Goal: Task Accomplishment & Management: Complete application form

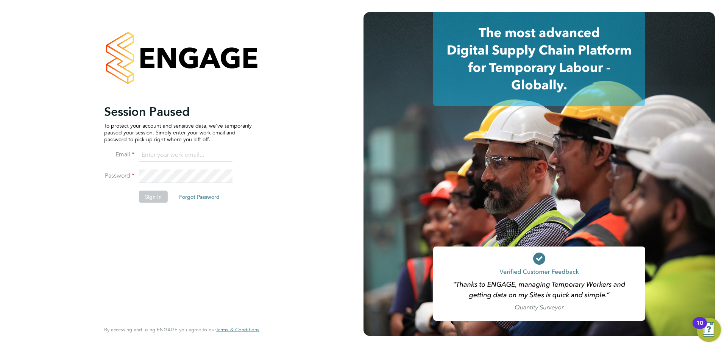
click at [184, 154] on input at bounding box center [186, 155] width 94 height 14
type input "Ashley.kelly@linearrecruitment.co.uk"
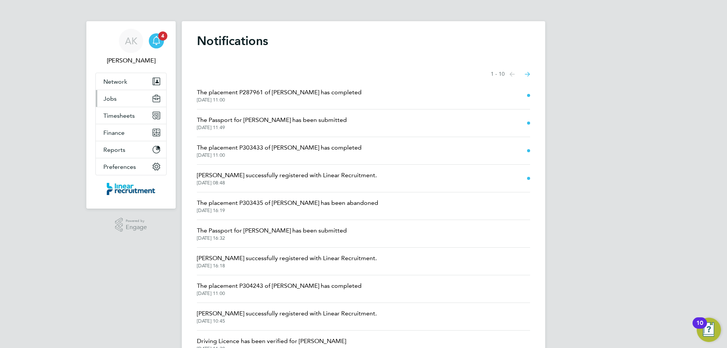
click at [116, 100] on button "Jobs" at bounding box center [131, 98] width 70 height 17
click at [115, 97] on span "Jobs" at bounding box center [109, 98] width 13 height 7
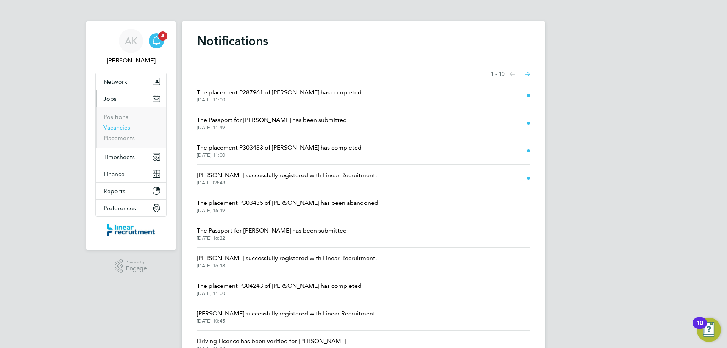
click at [117, 127] on link "Vacancies" at bounding box center [116, 127] width 27 height 7
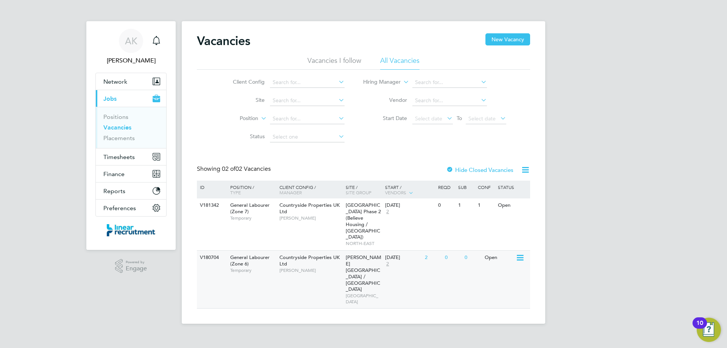
click at [520, 253] on icon at bounding box center [520, 257] width 8 height 9
click at [490, 268] on li "View Details" at bounding box center [502, 269] width 44 height 11
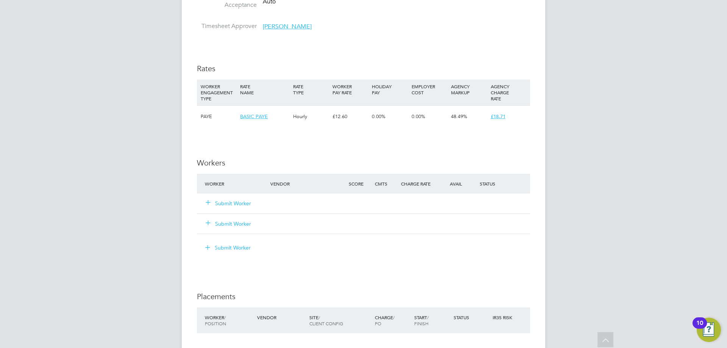
scroll to position [446, 0]
click at [224, 204] on button "Submit Worker" at bounding box center [228, 204] width 45 height 8
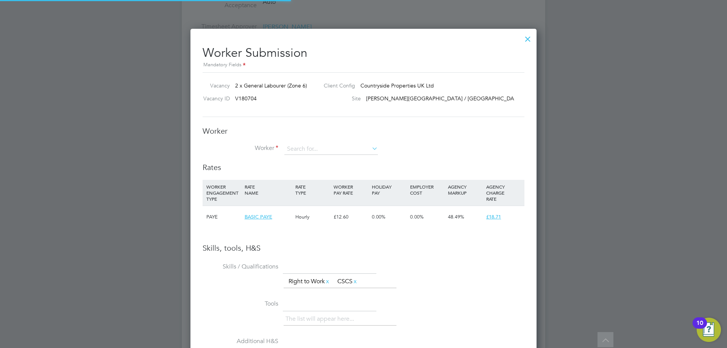
scroll to position [479, 346]
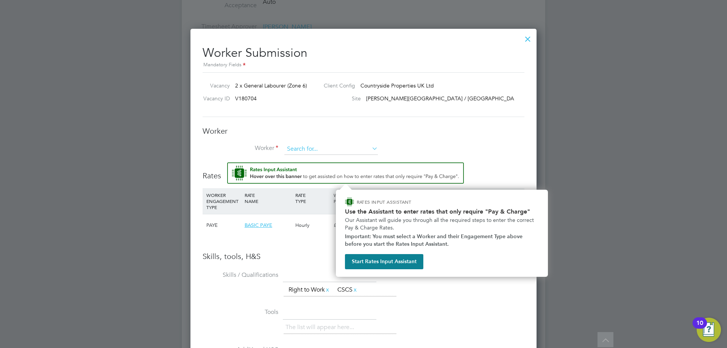
click at [307, 152] on input at bounding box center [331, 149] width 94 height 11
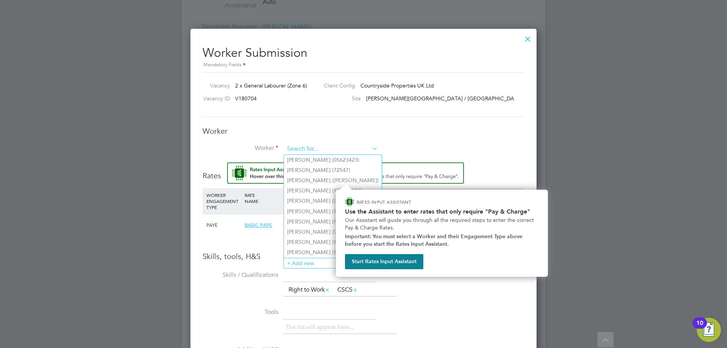
click at [306, 146] on input at bounding box center [331, 149] width 94 height 11
click at [301, 261] on li "+ Add new" at bounding box center [333, 263] width 98 height 10
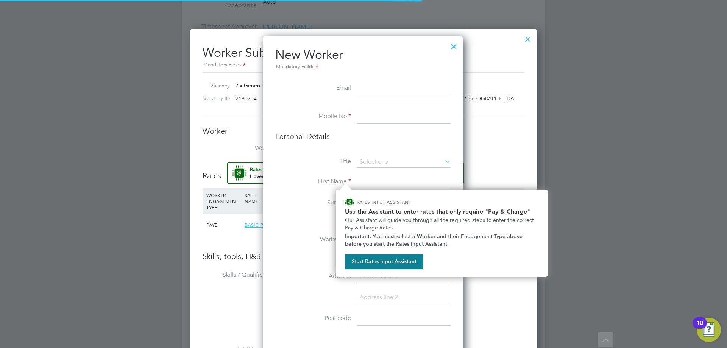
scroll to position [641, 201]
